Goal: Check status: Check status

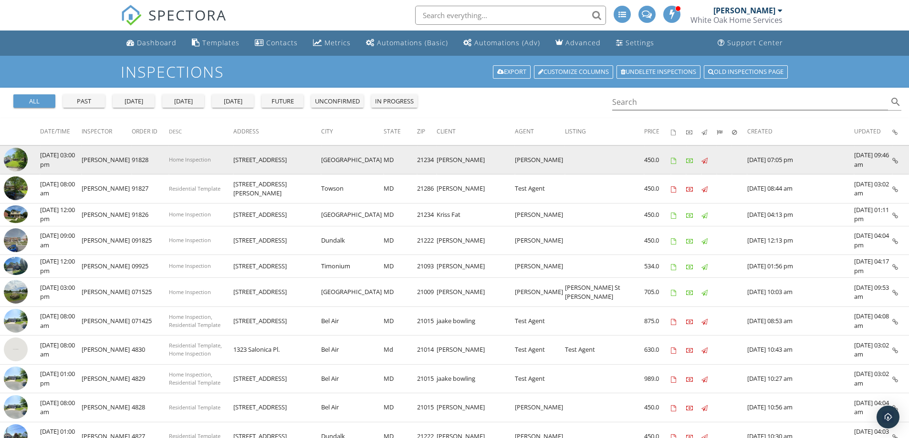
click at [16, 161] on img at bounding box center [16, 160] width 24 height 24
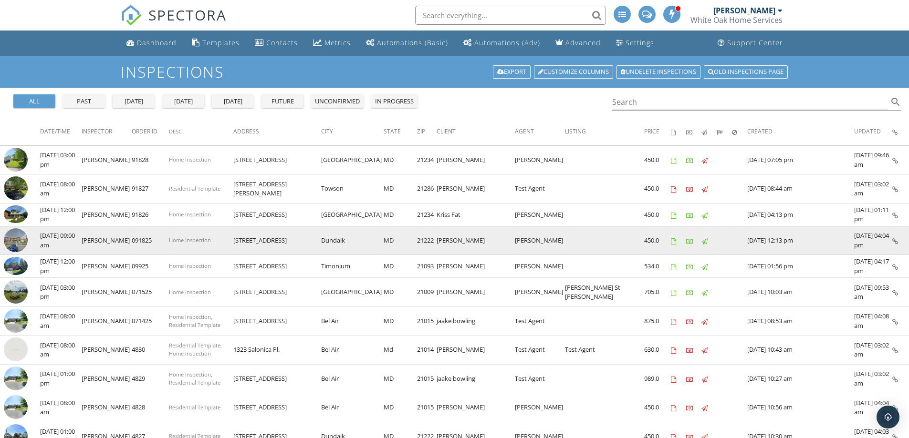
click at [15, 240] on img at bounding box center [16, 240] width 24 height 24
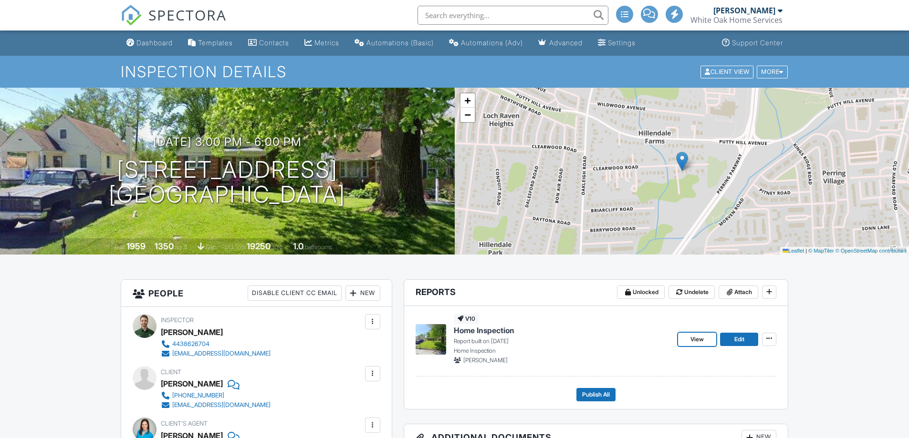
click at [698, 338] on span "View" at bounding box center [696, 340] width 13 height 10
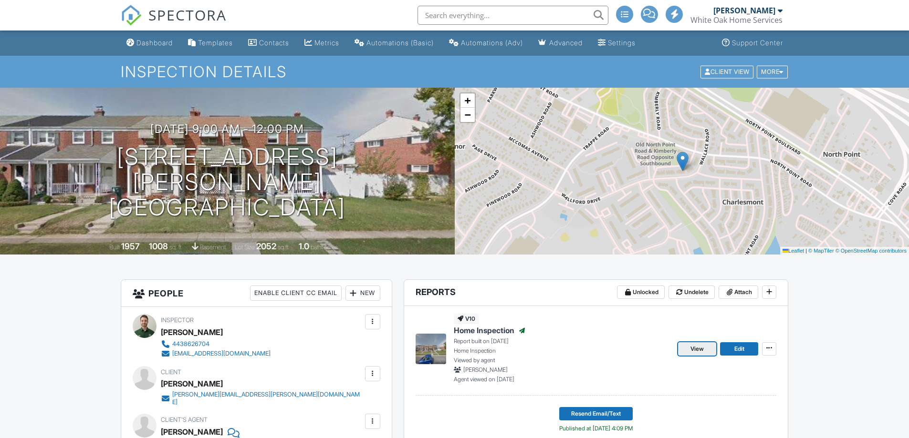
click at [699, 351] on span "View" at bounding box center [696, 349] width 13 height 10
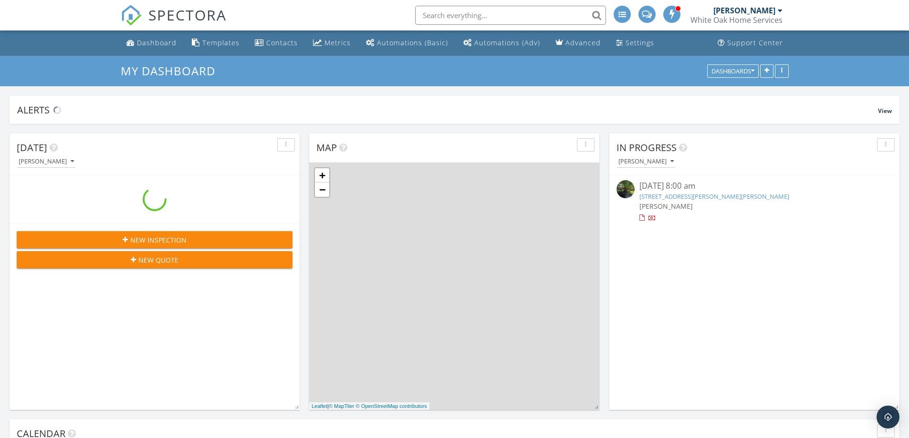
scroll to position [883, 923]
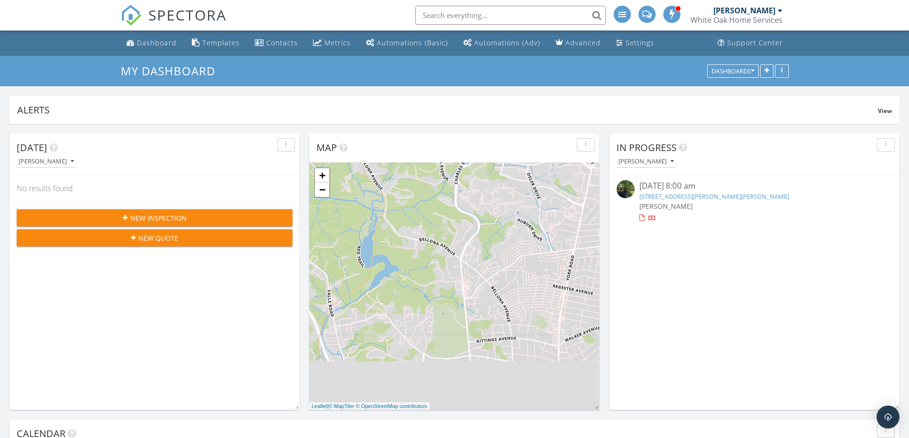
click at [730, 14] on div "[PERSON_NAME]" at bounding box center [744, 11] width 62 height 10
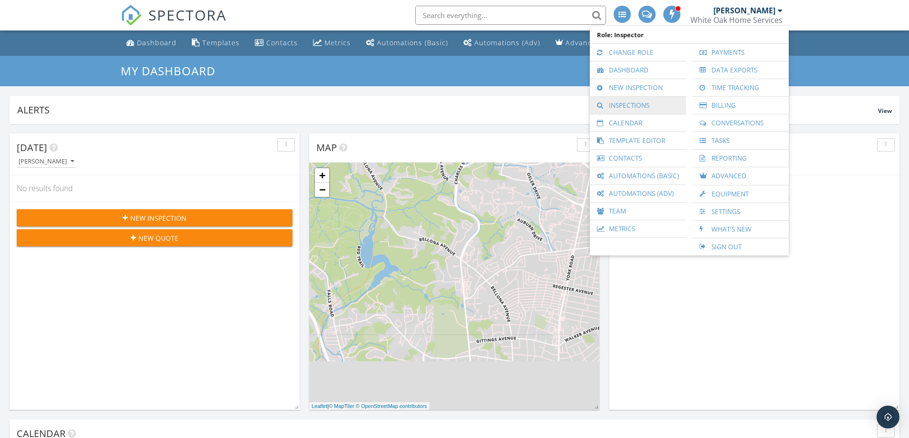
click at [643, 102] on link "Inspections" at bounding box center [637, 105] width 87 height 17
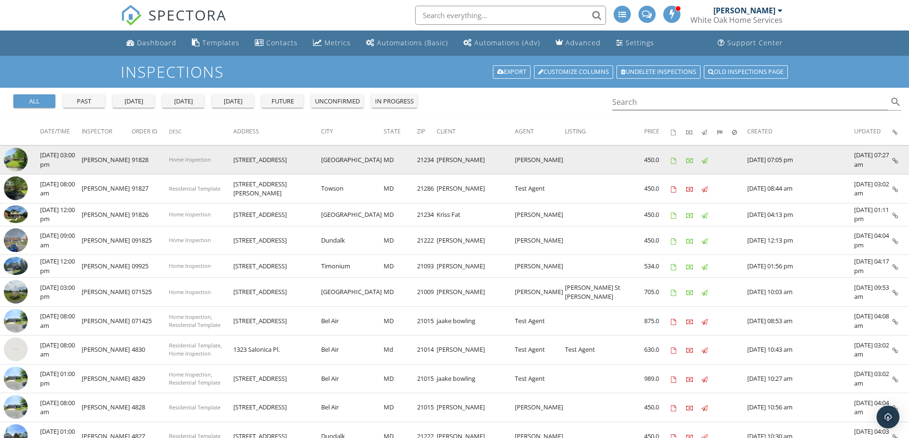
click at [19, 163] on img at bounding box center [16, 160] width 24 height 24
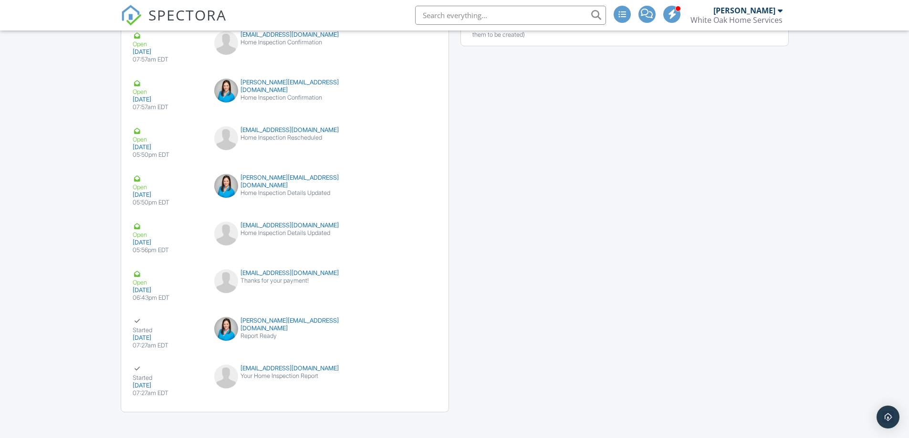
scroll to position [1335, 0]
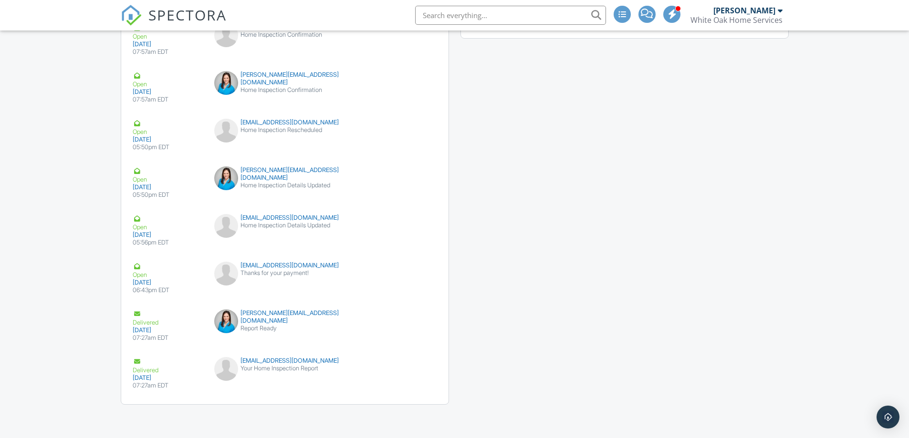
scroll to position [1339, 0]
